Goal: Task Accomplishment & Management: Use online tool/utility

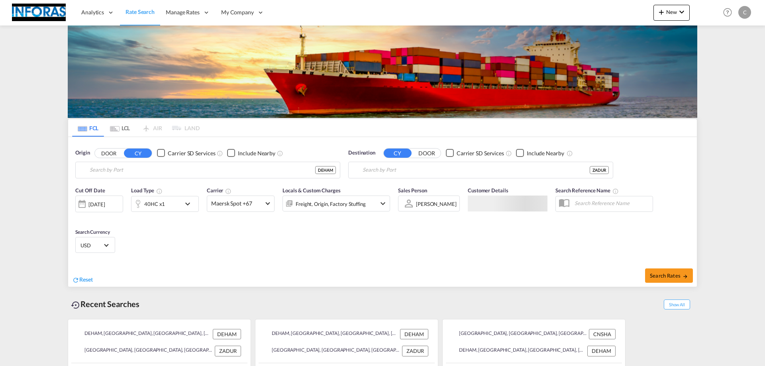
type input "[GEOGRAPHIC_DATA], [GEOGRAPHIC_DATA]"
type input "[GEOGRAPHIC_DATA], ZADUR"
click at [666, 12] on span "New" at bounding box center [671, 12] width 30 height 6
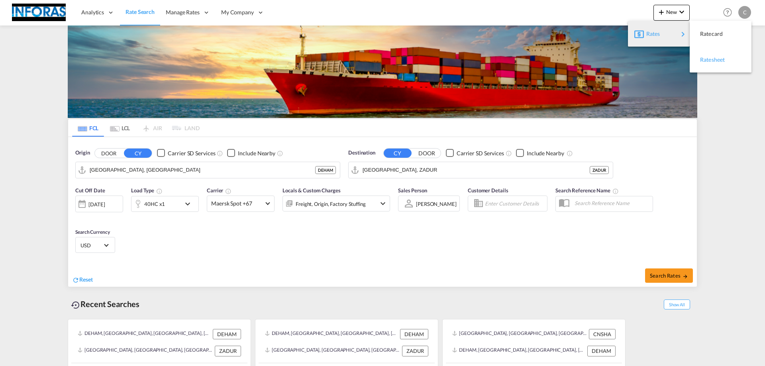
click at [708, 59] on span "Ratesheet" at bounding box center [704, 60] width 9 height 16
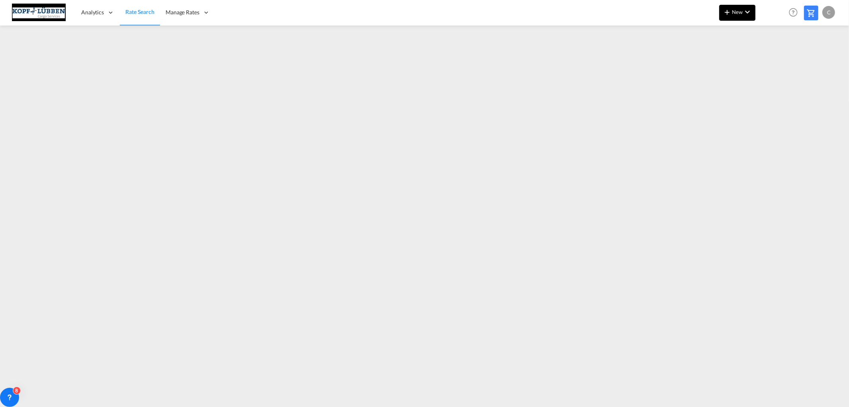
click at [745, 17] on button "New" at bounding box center [738, 13] width 36 height 16
click at [775, 57] on span "Ratesheet" at bounding box center [770, 60] width 9 height 16
